Goal: Information Seeking & Learning: Check status

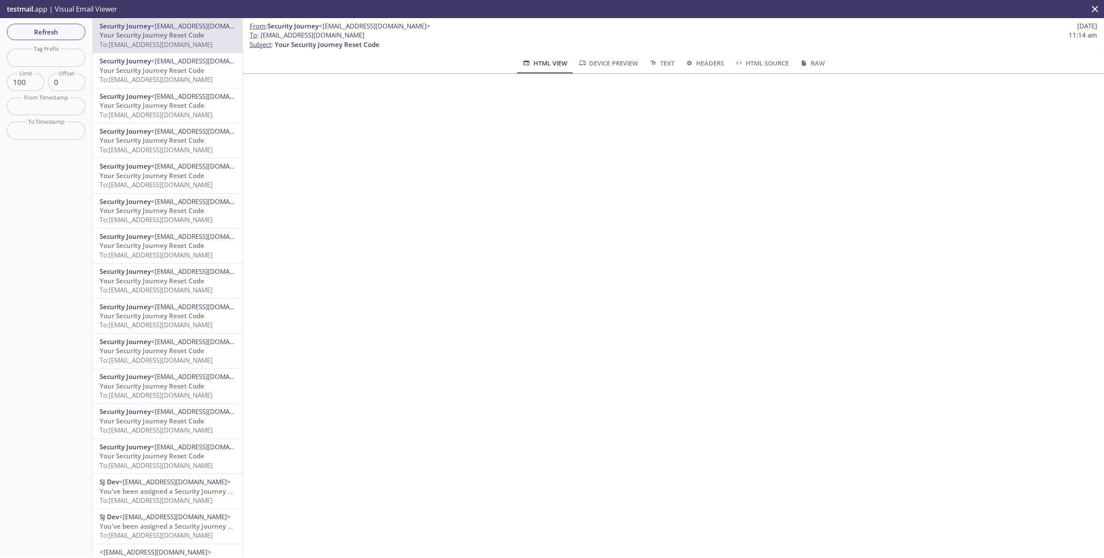
drag, startPoint x: 361, startPoint y: 34, endPoint x: 261, endPoint y: 36, distance: 100.5
click at [261, 36] on span "To : [EMAIL_ADDRESS][DOMAIN_NAME] 11:14 am" at bounding box center [674, 35] width 848 height 9
copy span "[EMAIL_ADDRESS][DOMAIN_NAME]"
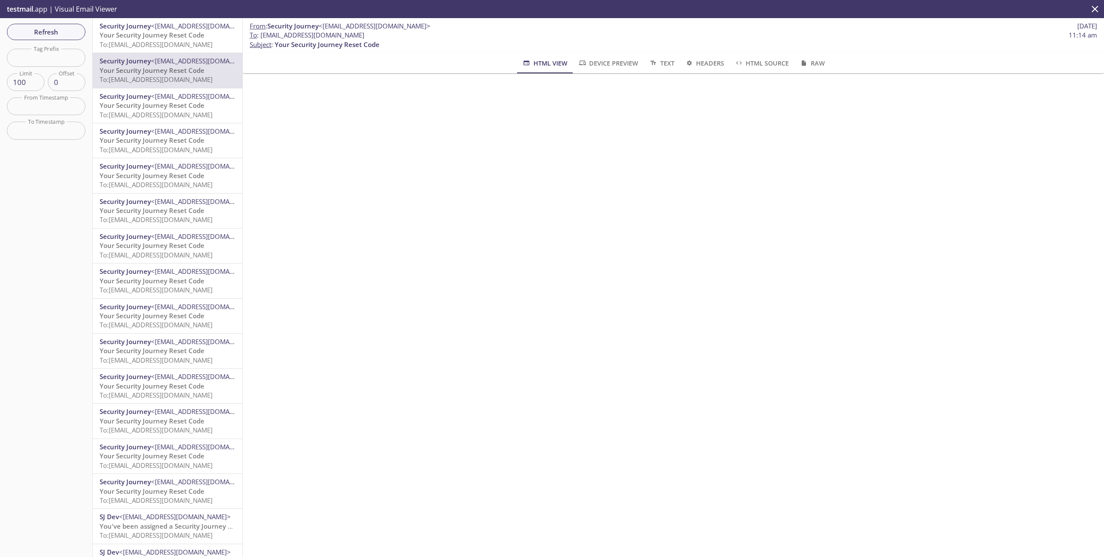
copy span "[EMAIL_ADDRESS][DOMAIN_NAME]"
click at [60, 30] on span "Refresh" at bounding box center [46, 31] width 65 height 11
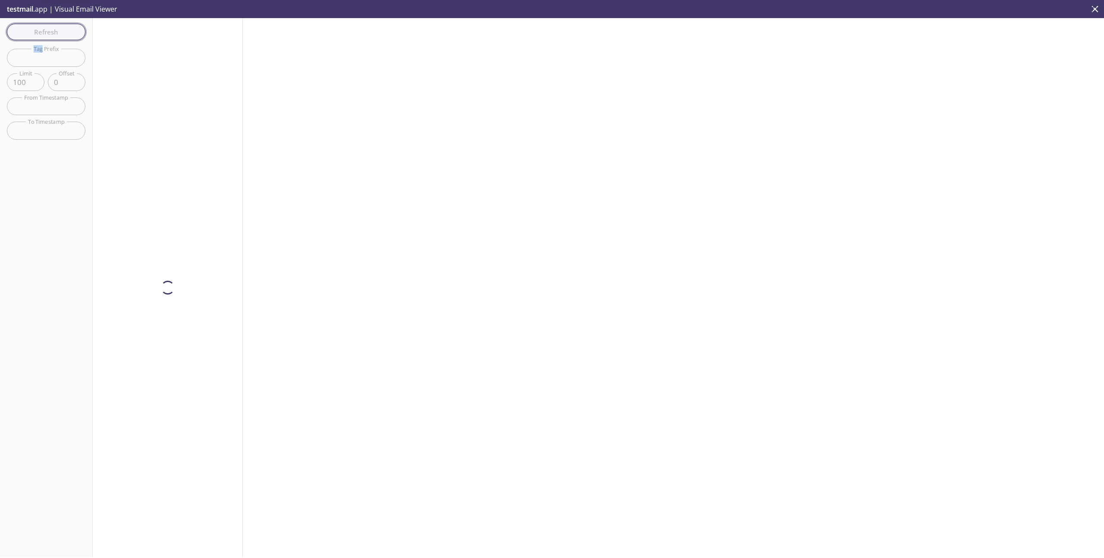
click at [60, 30] on div "Refresh Filters Tag Prefix Tag Prefix Limit 100 Limit Offset 0 Offset From Time…" at bounding box center [46, 287] width 93 height 539
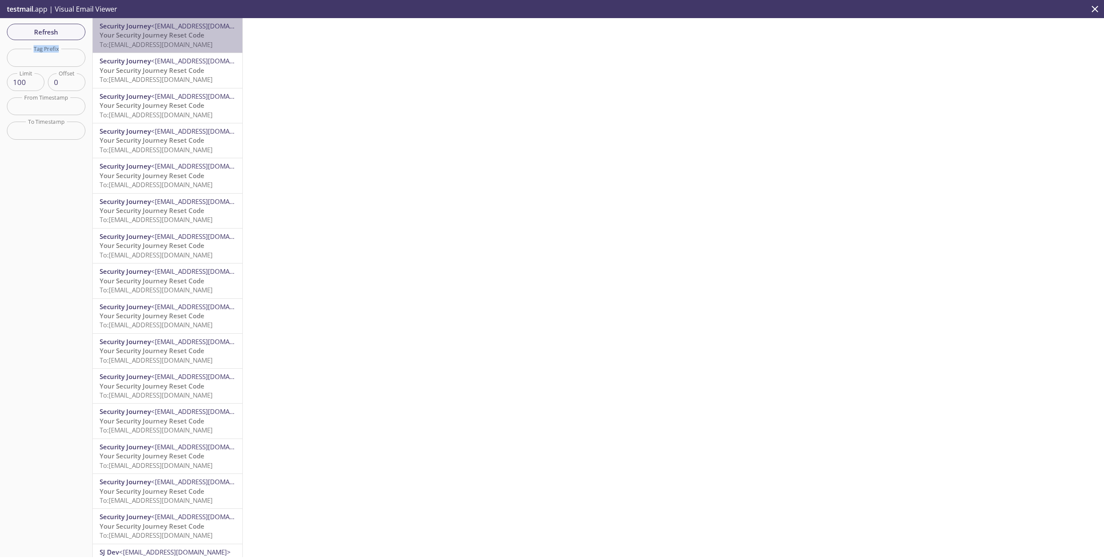
click at [152, 41] on span "To: [EMAIL_ADDRESS][DOMAIN_NAME]" at bounding box center [156, 44] width 113 height 9
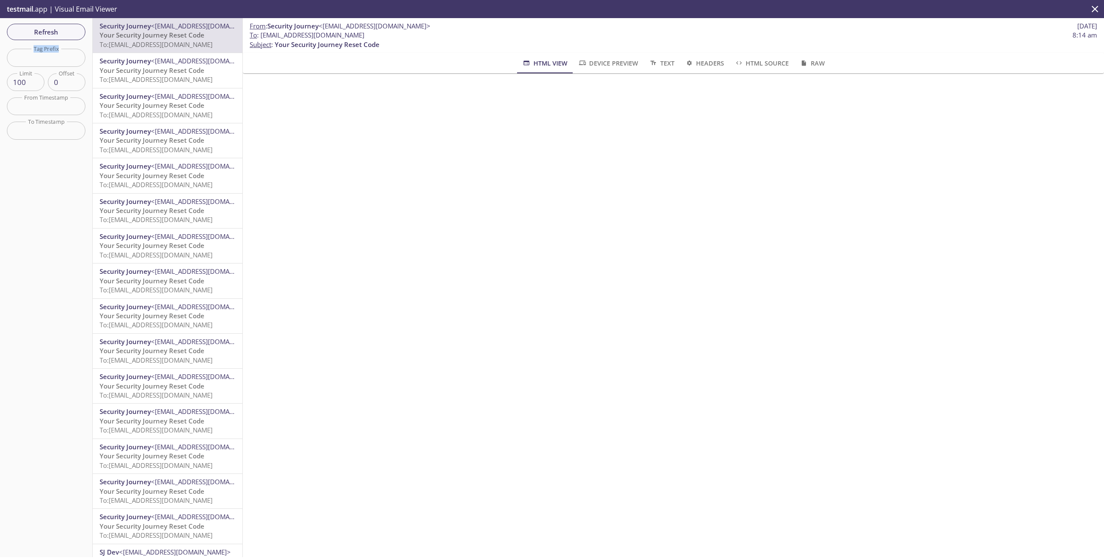
drag, startPoint x: 366, startPoint y: 38, endPoint x: 261, endPoint y: 38, distance: 104.8
click at [261, 38] on span "To : [EMAIL_ADDRESS][DOMAIN_NAME] 8:14 am" at bounding box center [674, 35] width 848 height 9
copy span "[EMAIL_ADDRESS][DOMAIN_NAME]"
click at [47, 32] on span "Refresh" at bounding box center [46, 31] width 65 height 11
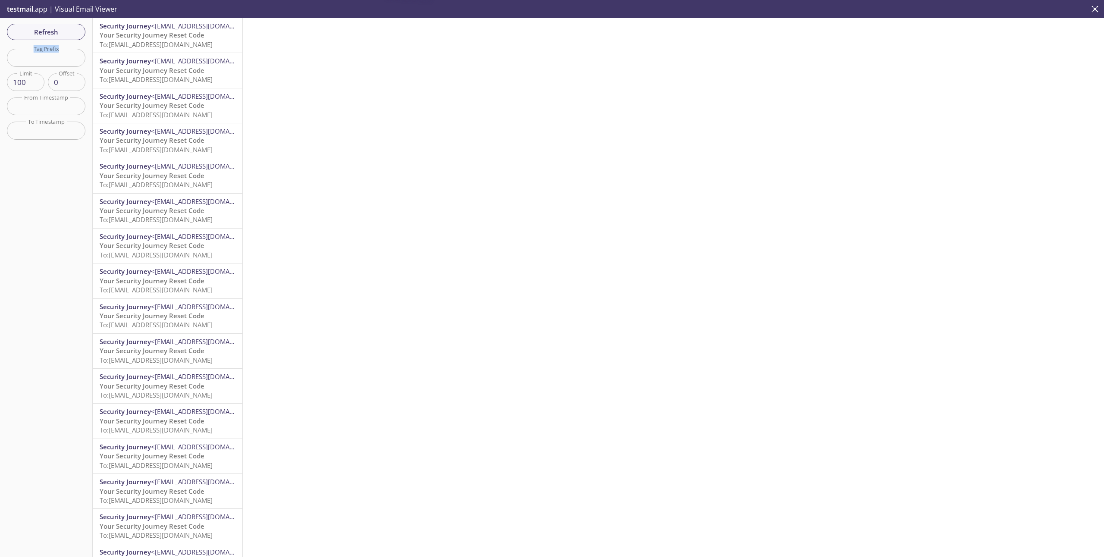
click at [159, 38] on span "Your Security Journey Reset Code" at bounding box center [152, 35] width 105 height 9
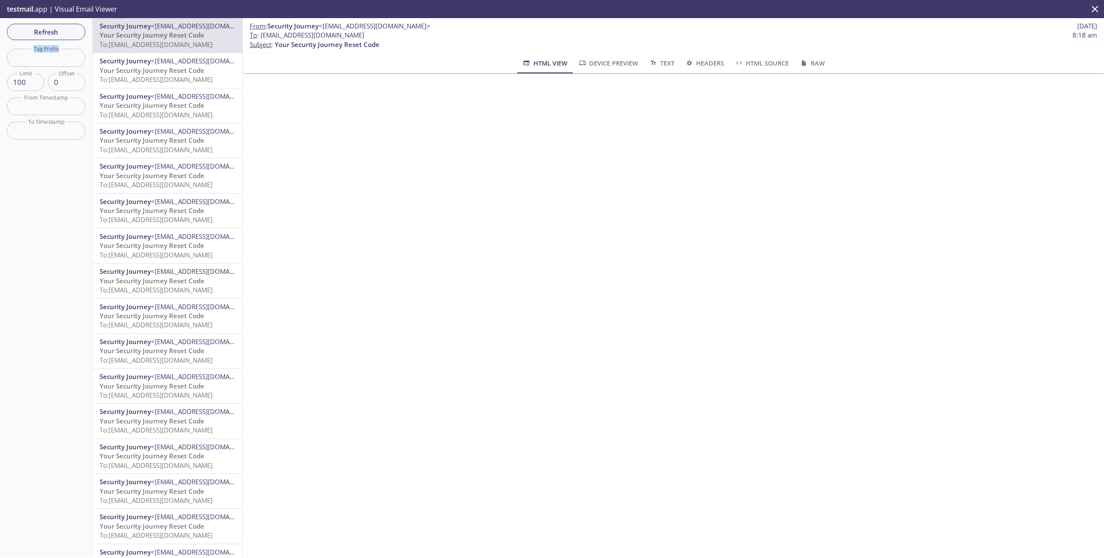
drag, startPoint x: 374, startPoint y: 36, endPoint x: 261, endPoint y: 38, distance: 112.6
click at [261, 38] on span "To : [EMAIL_ADDRESS][DOMAIN_NAME] 8:18 am" at bounding box center [674, 35] width 848 height 9
copy span "[EMAIL_ADDRESS][DOMAIN_NAME]"
click at [60, 35] on span "Refresh" at bounding box center [46, 31] width 65 height 11
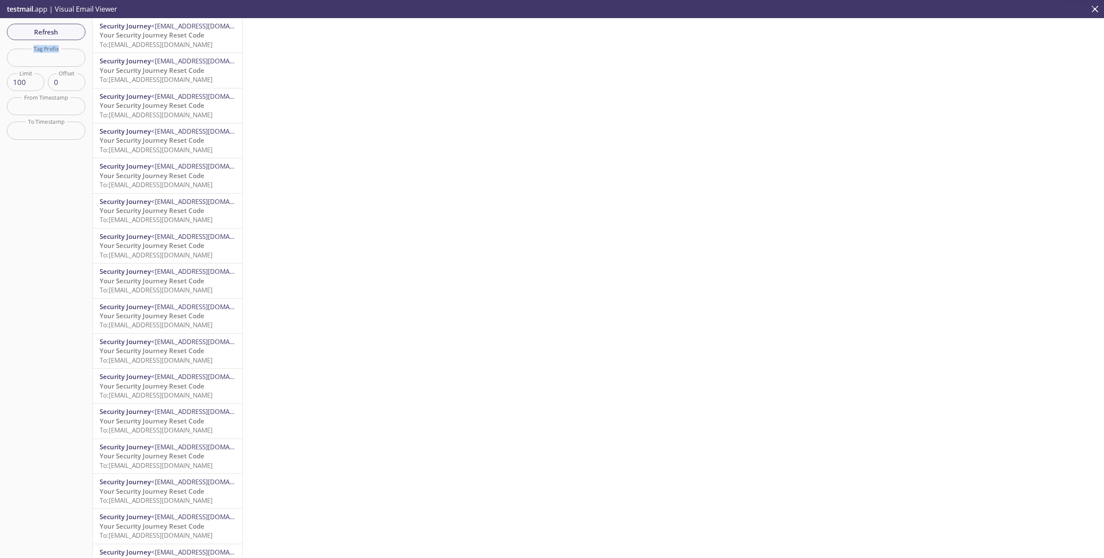
click at [192, 44] on span "To: [EMAIL_ADDRESS][DOMAIN_NAME]" at bounding box center [156, 44] width 113 height 9
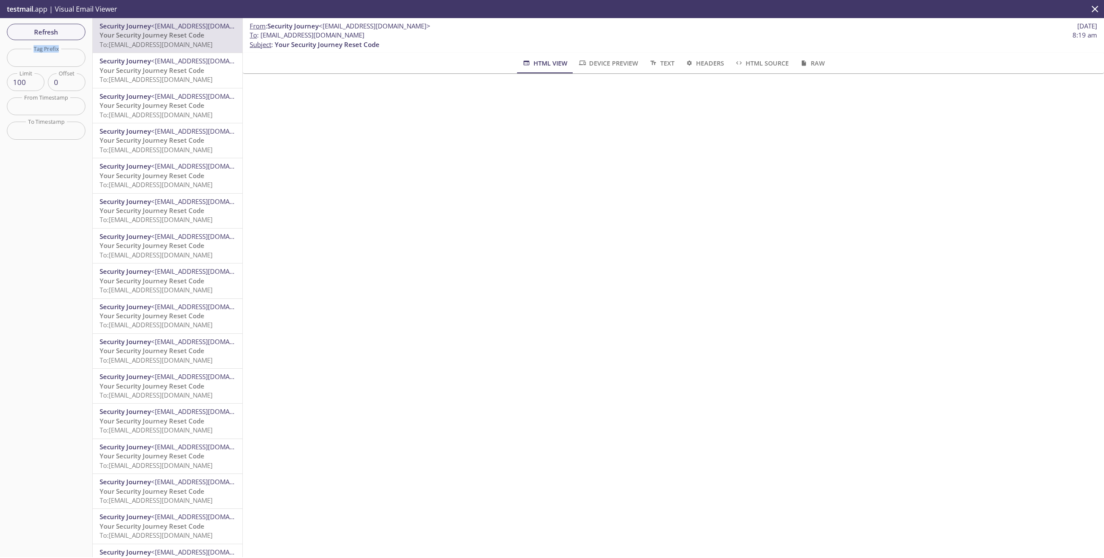
drag, startPoint x: 360, startPoint y: 35, endPoint x: 260, endPoint y: 37, distance: 100.1
click at [260, 37] on span "To : [EMAIL_ADDRESS][DOMAIN_NAME] 8:19 am" at bounding box center [674, 35] width 848 height 9
copy span "[EMAIL_ADDRESS][DOMAIN_NAME]"
click at [79, 33] on button "Refresh" at bounding box center [46, 32] width 79 height 16
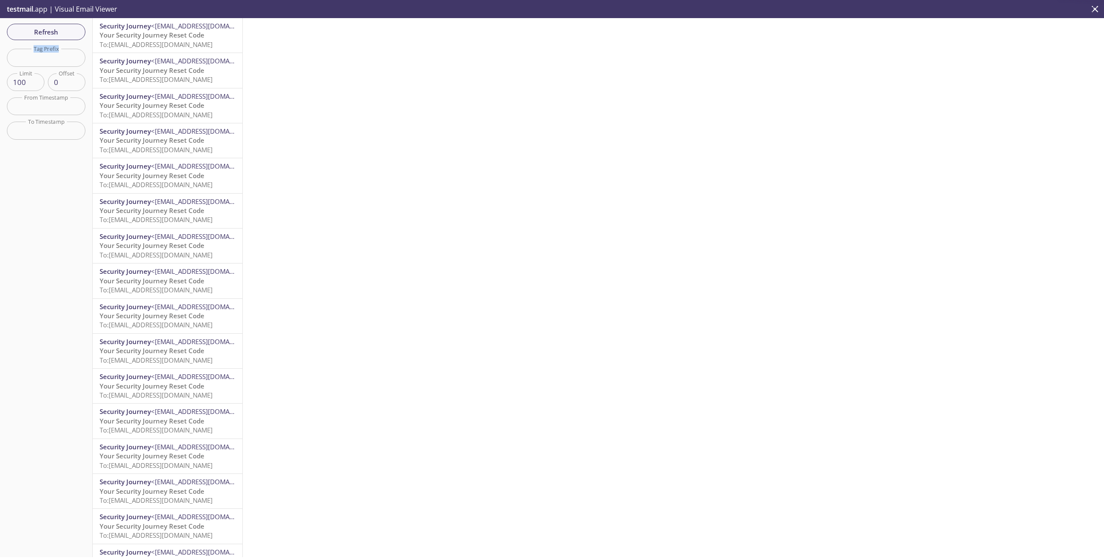
click at [152, 42] on span "To: [EMAIL_ADDRESS][DOMAIN_NAME]" at bounding box center [156, 44] width 113 height 9
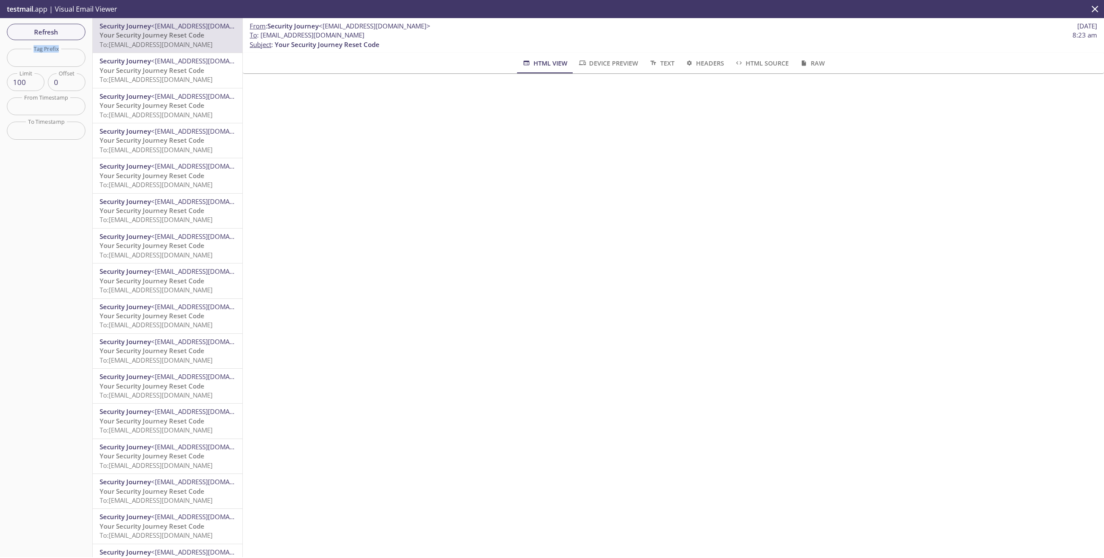
drag, startPoint x: 363, startPoint y: 35, endPoint x: 260, endPoint y: 38, distance: 103.6
click at [260, 38] on span "To : [EMAIL_ADDRESS][DOMAIN_NAME] 8:23 am" at bounding box center [674, 35] width 848 height 9
copy span "[EMAIL_ADDRESS][DOMAIN_NAME]"
